Goal: Task Accomplishment & Management: Manage account settings

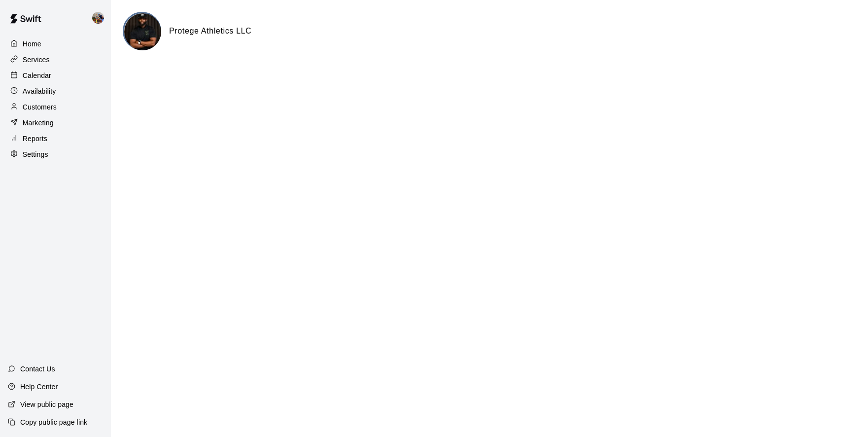
click at [36, 103] on p "Customers" at bounding box center [40, 107] width 34 height 10
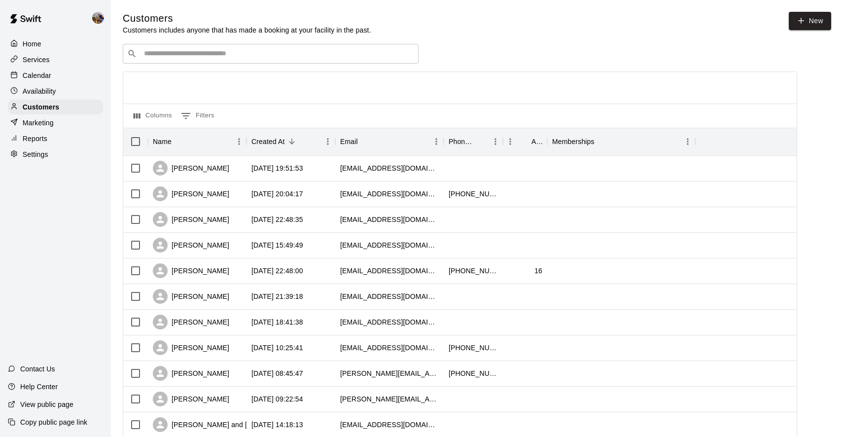
click at [225, 51] on input "Search customers by name or email" at bounding box center [277, 54] width 273 height 10
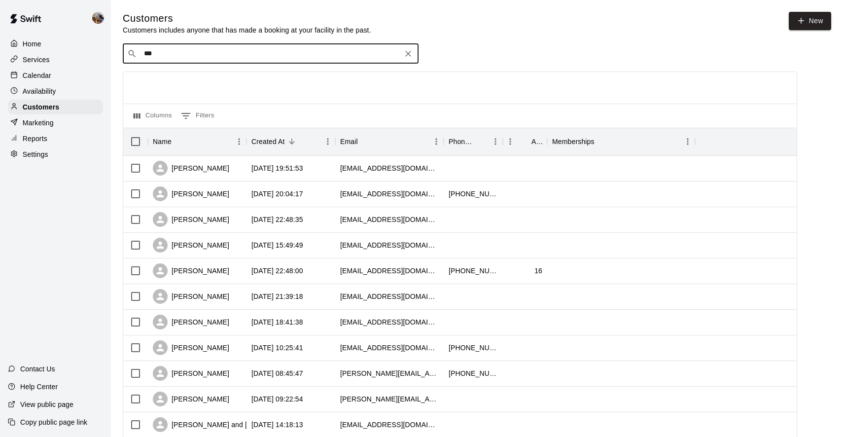
type input "****"
click at [203, 77] on p "[PERSON_NAME]" at bounding box center [180, 74] width 60 height 10
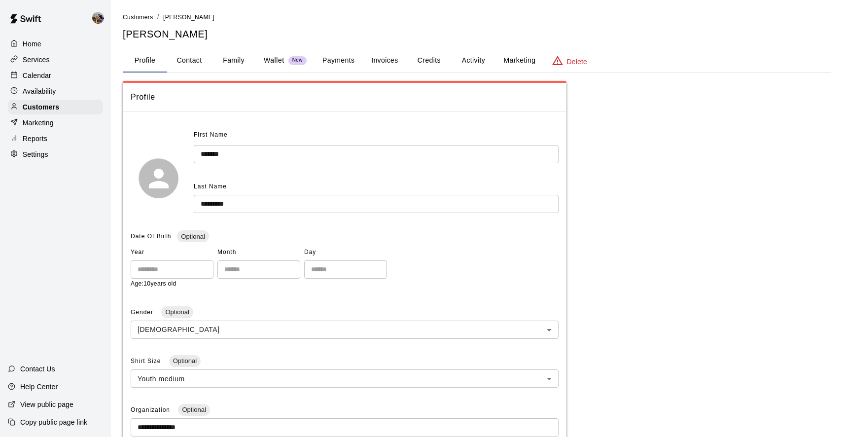
click at [468, 62] on button "Activity" at bounding box center [473, 61] width 44 height 24
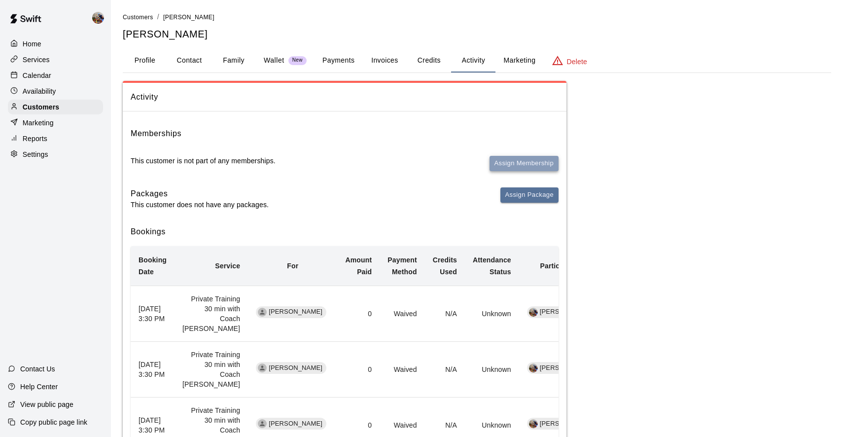
click at [512, 160] on button "Assign Membership" at bounding box center [524, 163] width 69 height 15
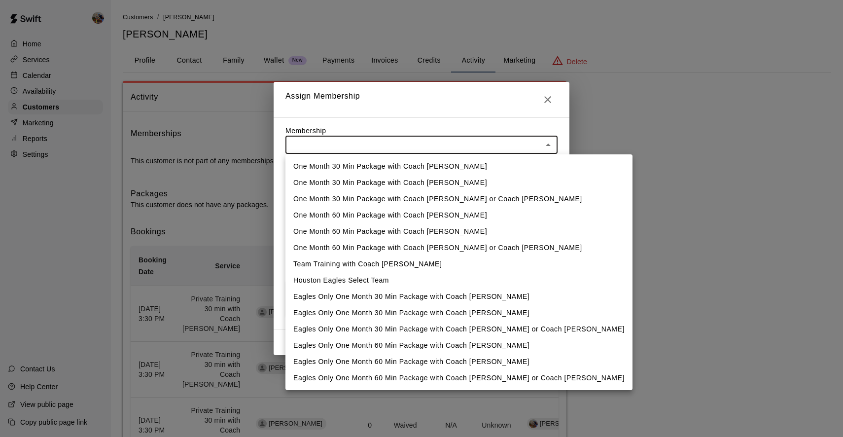
click at [367, 279] on li "Houston Eagles Select Team" at bounding box center [459, 280] width 347 height 16
type input "**********"
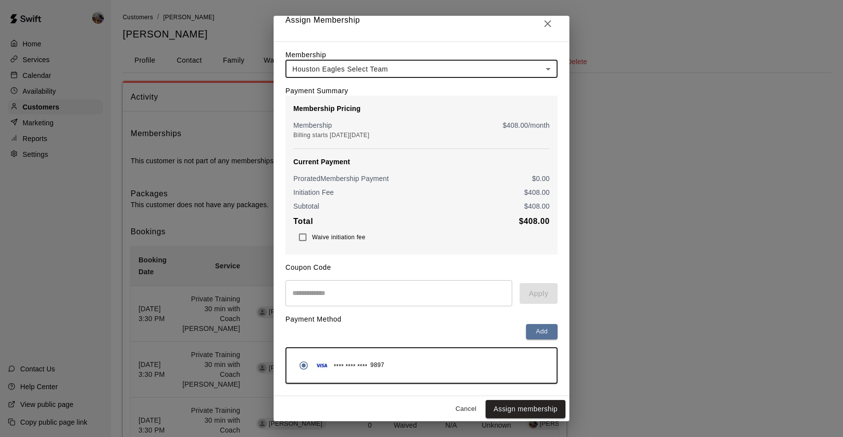
scroll to position [9, 0]
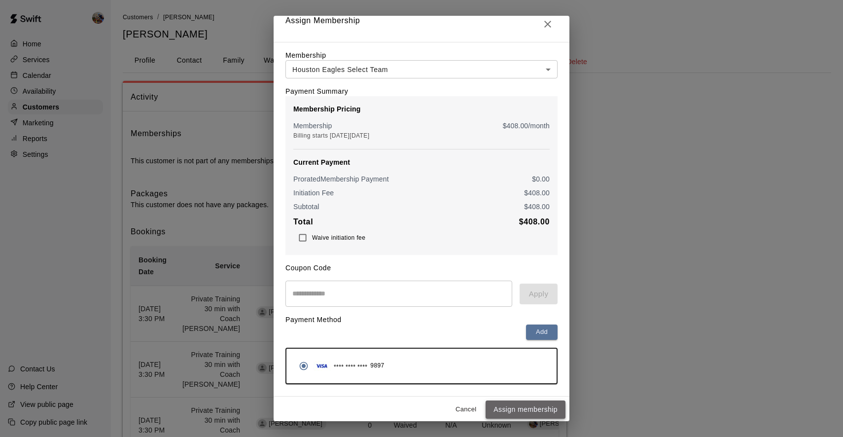
click at [523, 411] on button "Assign membership" at bounding box center [526, 409] width 80 height 18
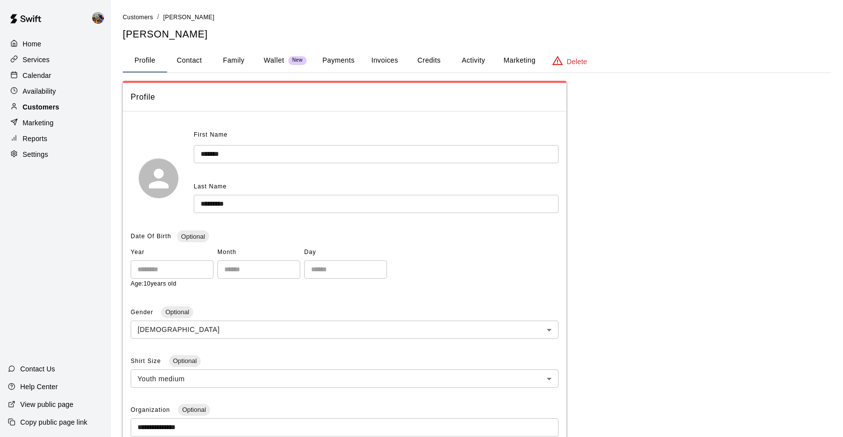
click at [37, 106] on p "Customers" at bounding box center [41, 107] width 36 height 10
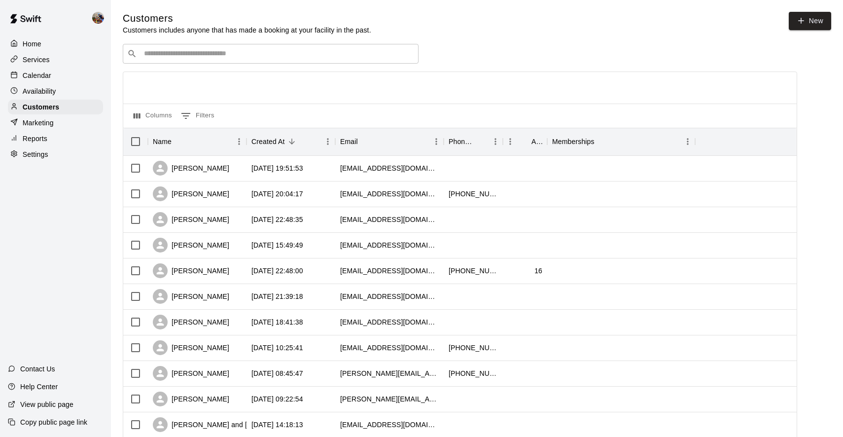
click at [229, 55] on input "Search customers by name or email" at bounding box center [277, 54] width 273 height 10
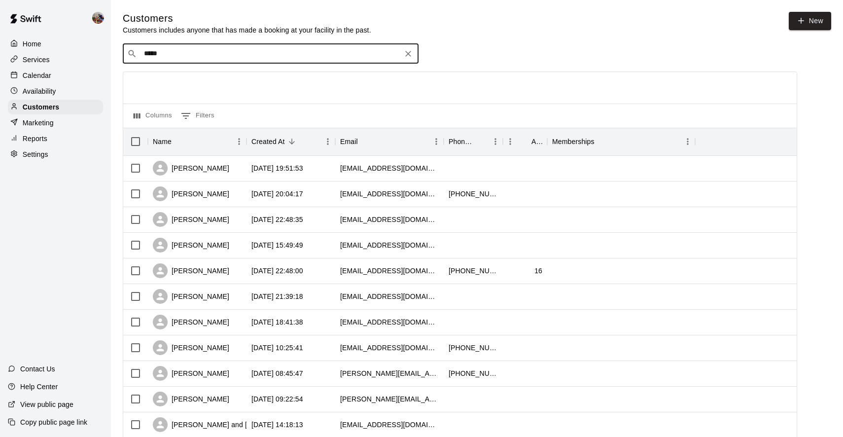
type input "******"
click at [180, 76] on p "[PERSON_NAME]" at bounding box center [180, 74] width 60 height 10
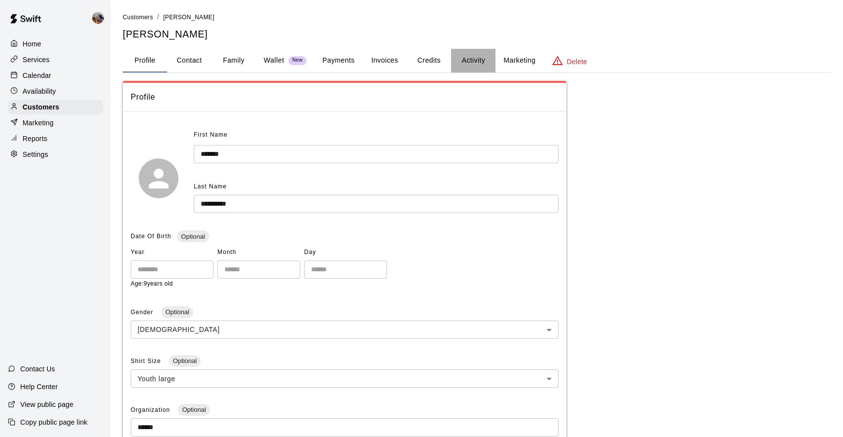
click at [473, 64] on button "Activity" at bounding box center [473, 61] width 44 height 24
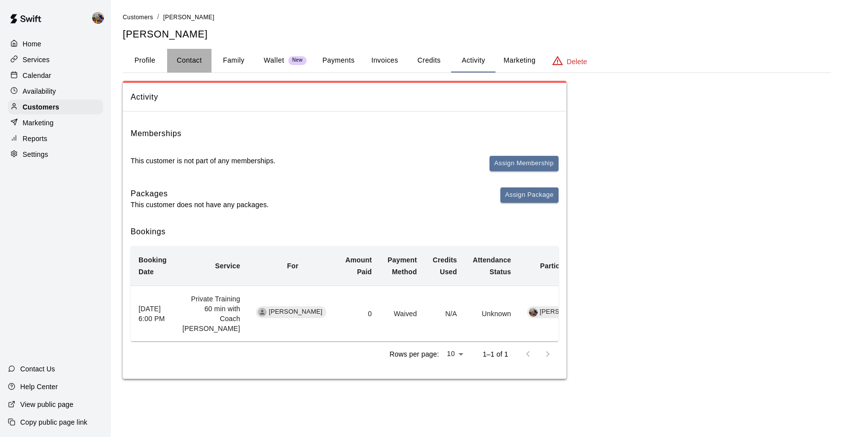
click at [194, 60] on button "Contact" at bounding box center [189, 61] width 44 height 24
select select "**"
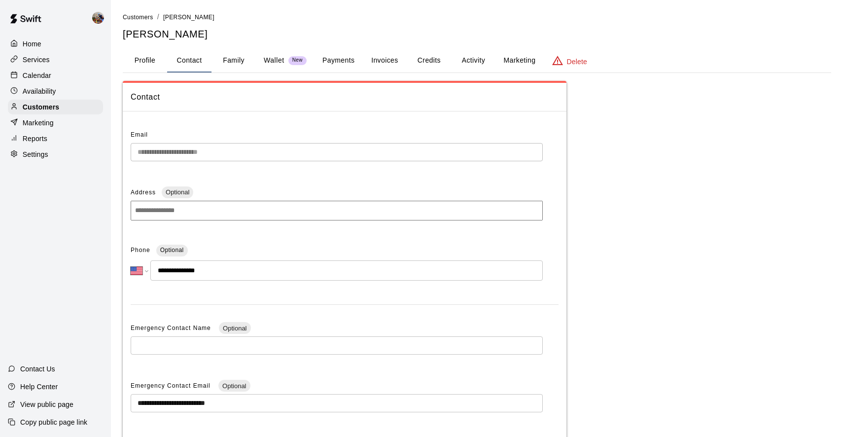
click at [470, 61] on button "Activity" at bounding box center [473, 61] width 44 height 24
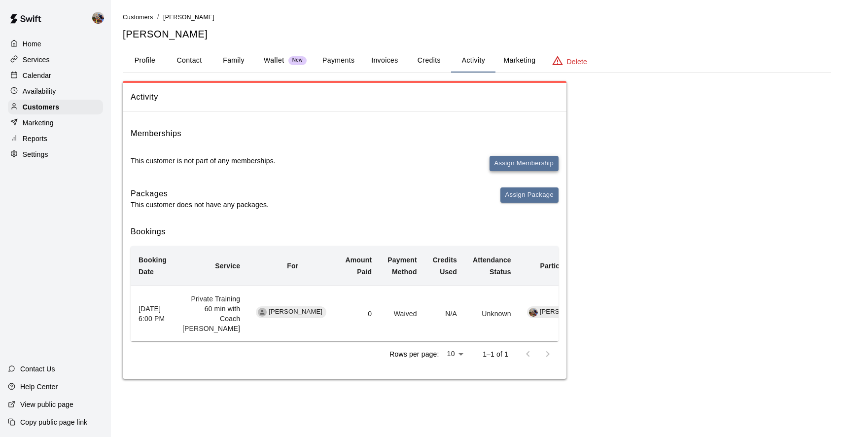
click at [525, 162] on button "Assign Membership" at bounding box center [524, 163] width 69 height 15
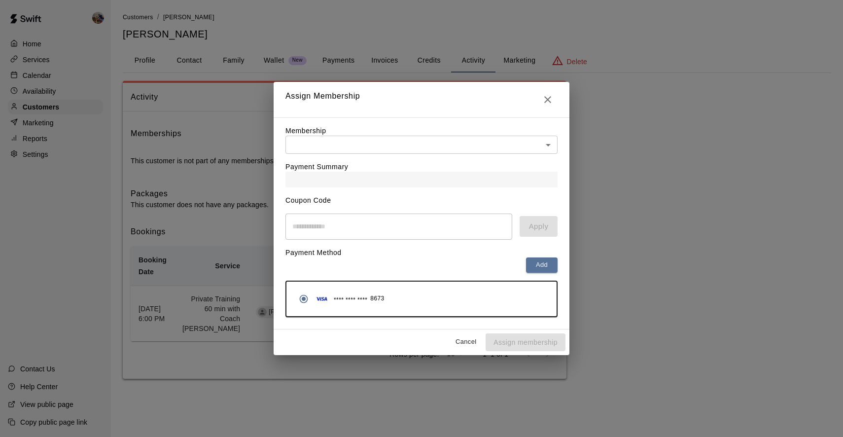
click at [381, 144] on body "Home Services Calendar Availability Customers Marketing Reports Settings Contac…" at bounding box center [421, 199] width 843 height 398
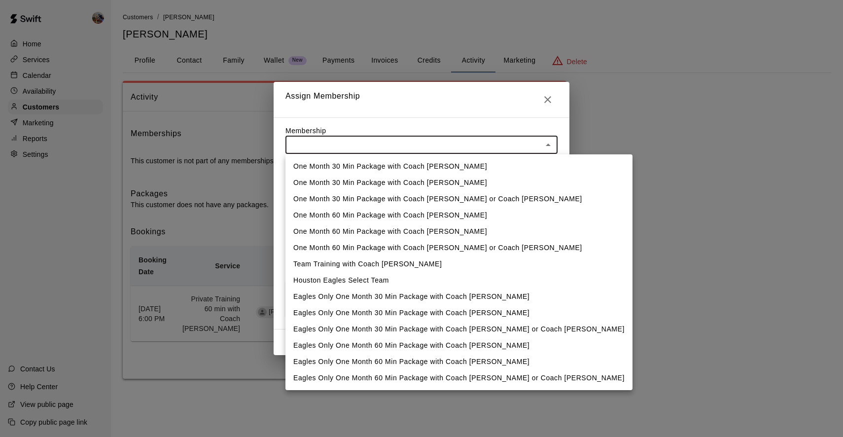
click at [345, 278] on li "Houston Eagles Select Team" at bounding box center [459, 280] width 347 height 16
type input "**********"
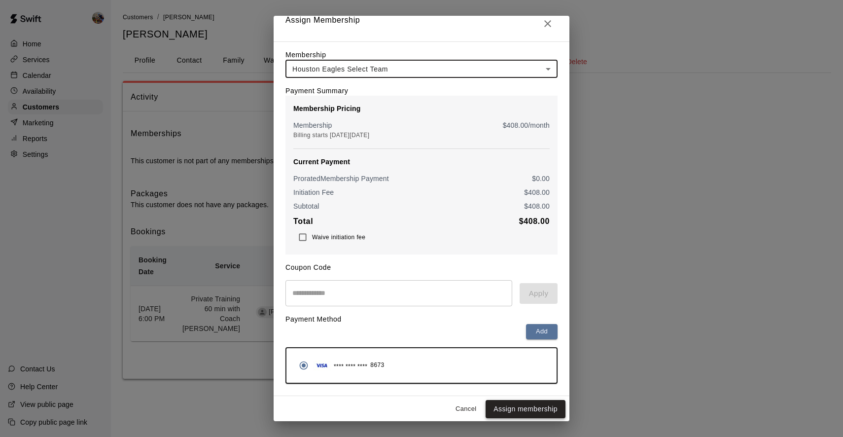
scroll to position [9, 0]
click at [511, 410] on button "Assign membership" at bounding box center [526, 409] width 80 height 18
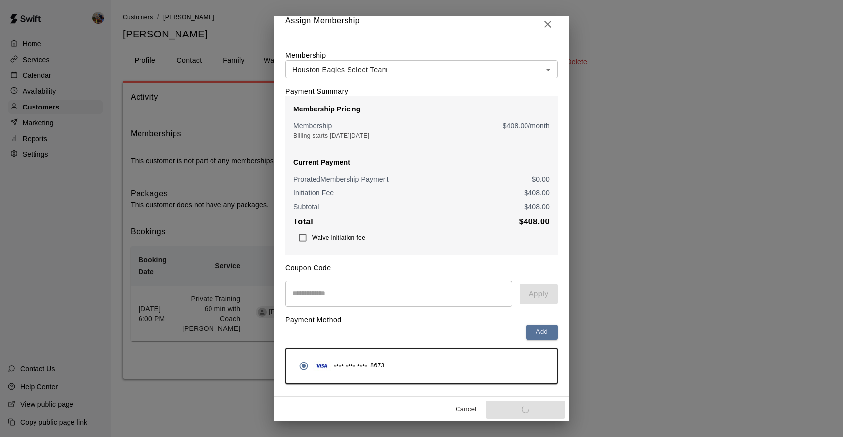
scroll to position [0, 0]
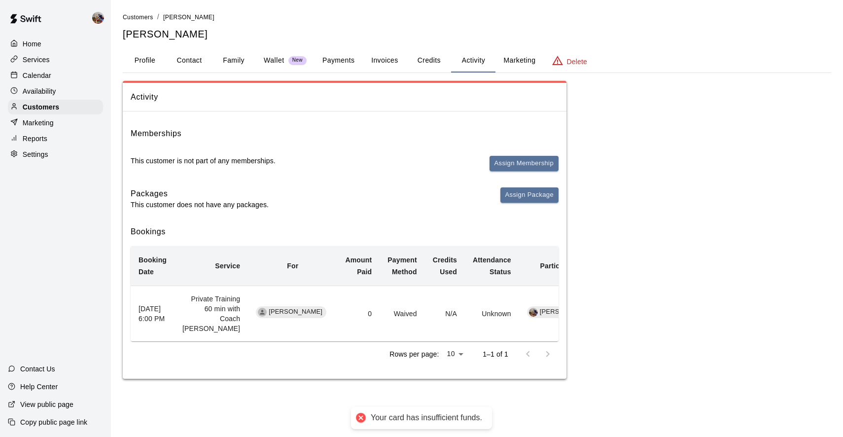
click at [138, 56] on button "Profile" at bounding box center [145, 61] width 44 height 24
